Goal: Transaction & Acquisition: Purchase product/service

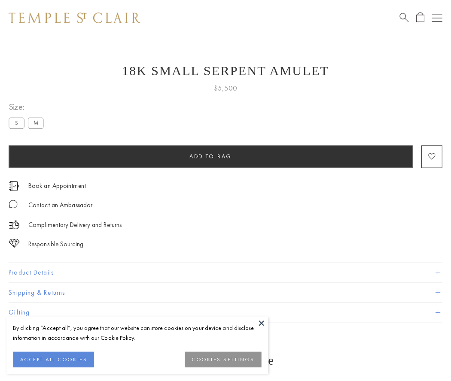
scroll to position [34, 0]
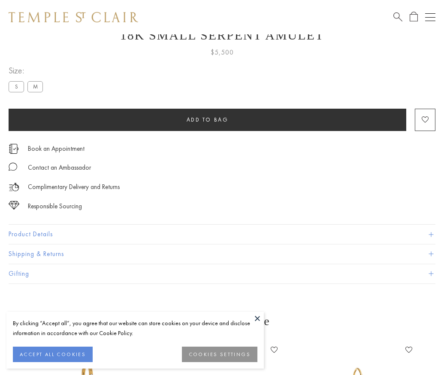
click at [207, 119] on span "Add to bag" at bounding box center [208, 119] width 42 height 7
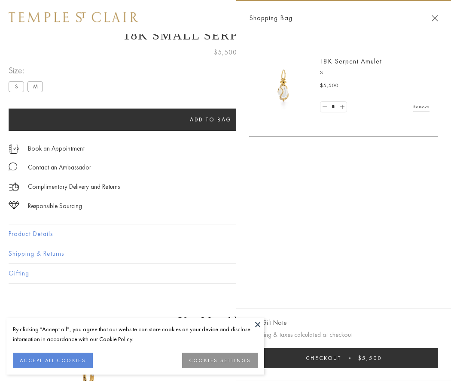
click at [343, 358] on button "Checkout $5,500" at bounding box center [343, 358] width 189 height 20
